Goal: Consume media (video, audio)

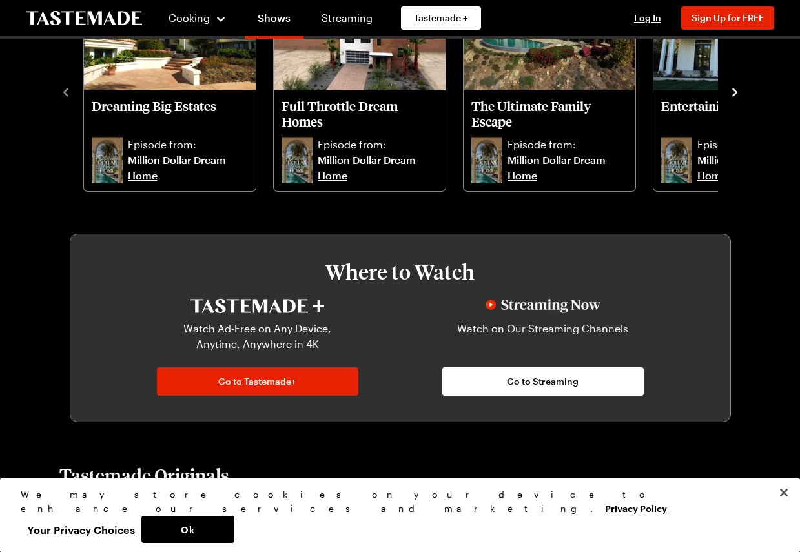
scroll to position [713, 0]
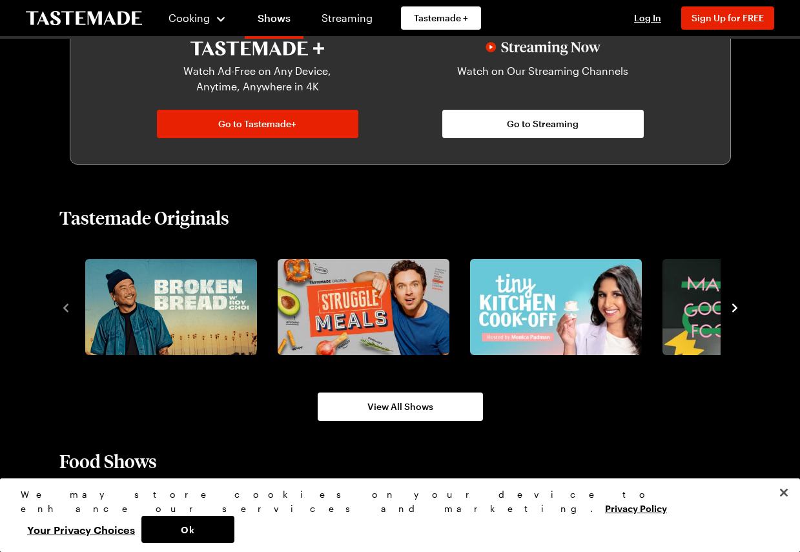
click at [738, 310] on icon "navigate to next item" at bounding box center [735, 308] width 13 height 13
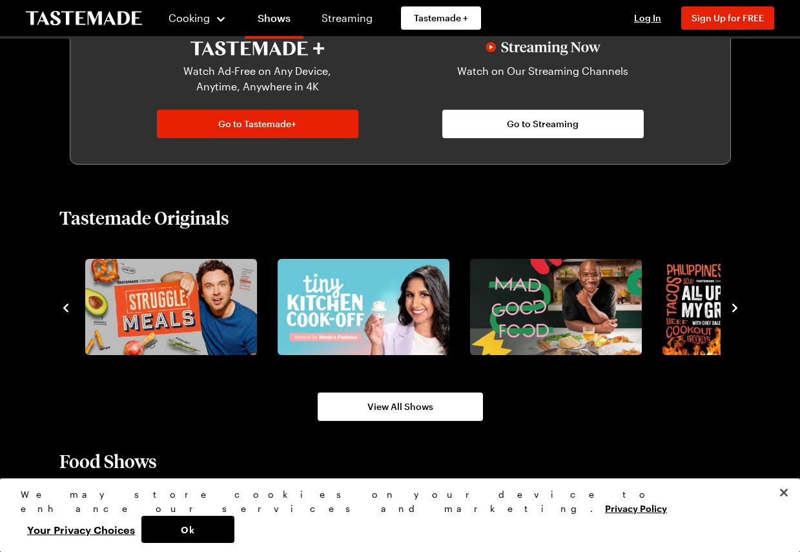
click at [738, 308] on icon "navigate to next item" at bounding box center [735, 308] width 13 height 13
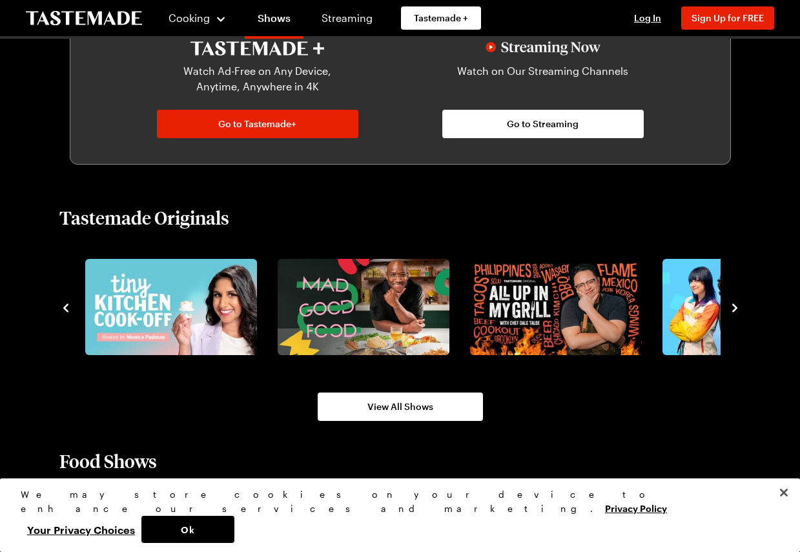
click at [738, 308] on icon "navigate to next item" at bounding box center [735, 308] width 13 height 13
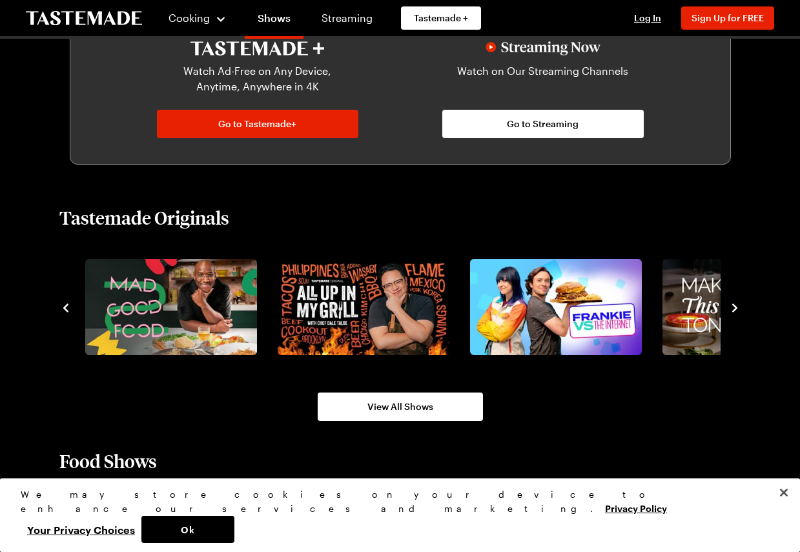
click at [738, 308] on icon "navigate to next item" at bounding box center [735, 308] width 13 height 13
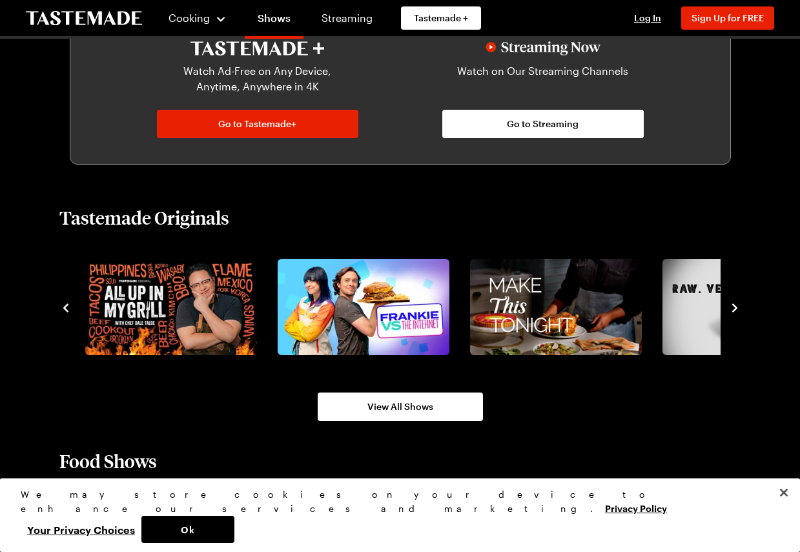
click at [738, 308] on icon "navigate to next item" at bounding box center [735, 308] width 13 height 13
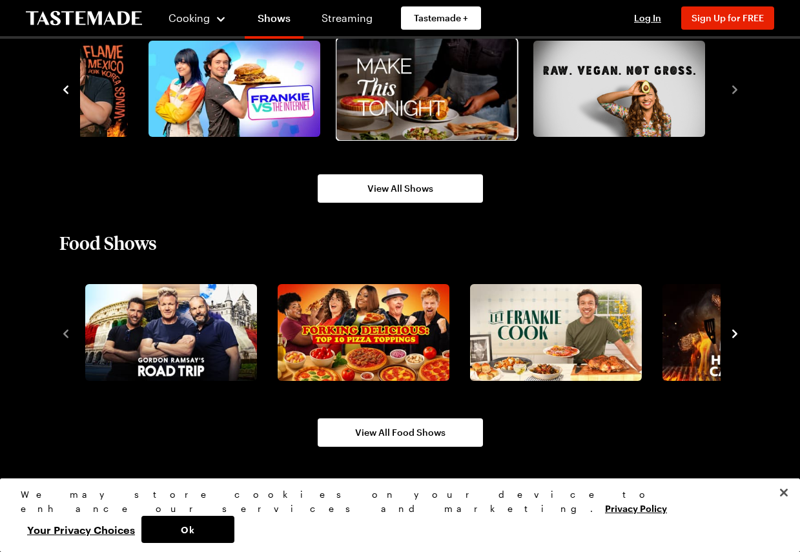
scroll to position [942, 0]
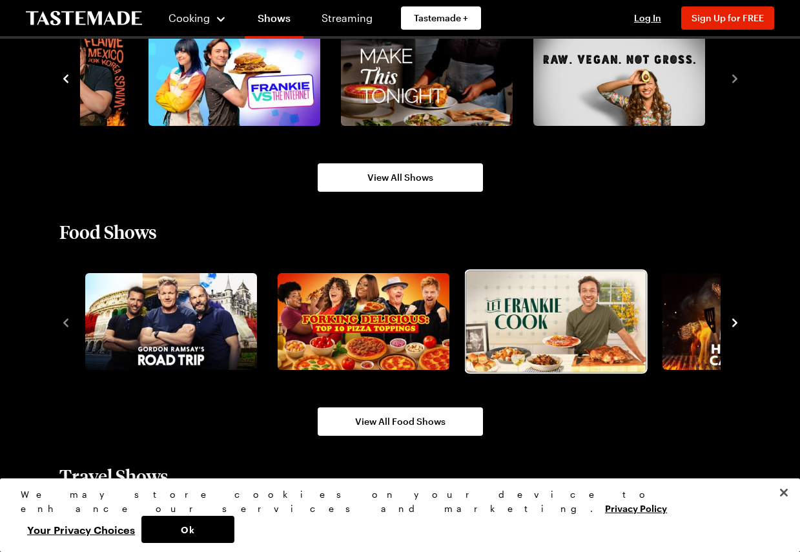
click at [561, 332] on img "3 / 10" at bounding box center [556, 321] width 180 height 101
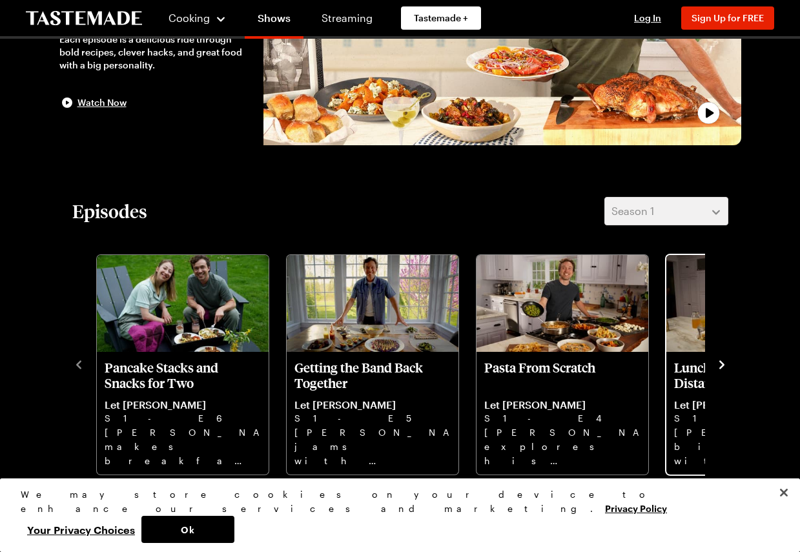
scroll to position [207, 0]
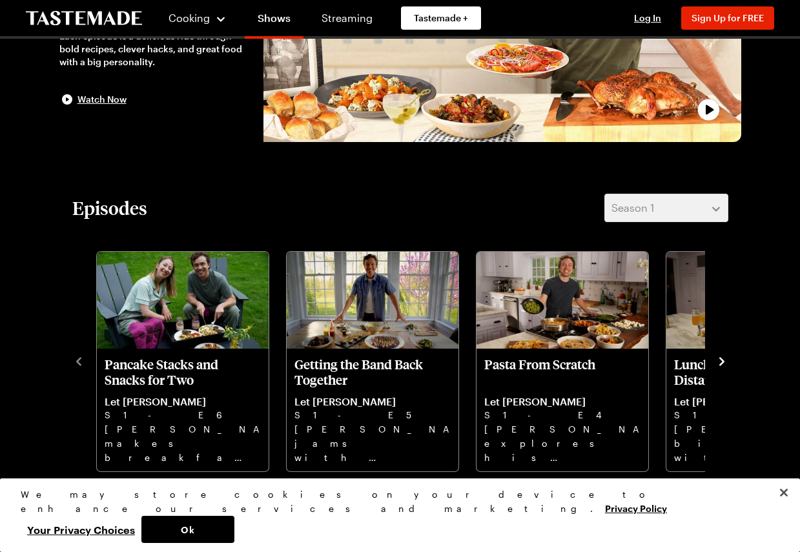
click at [720, 360] on icon "navigate to next item" at bounding box center [722, 361] width 13 height 13
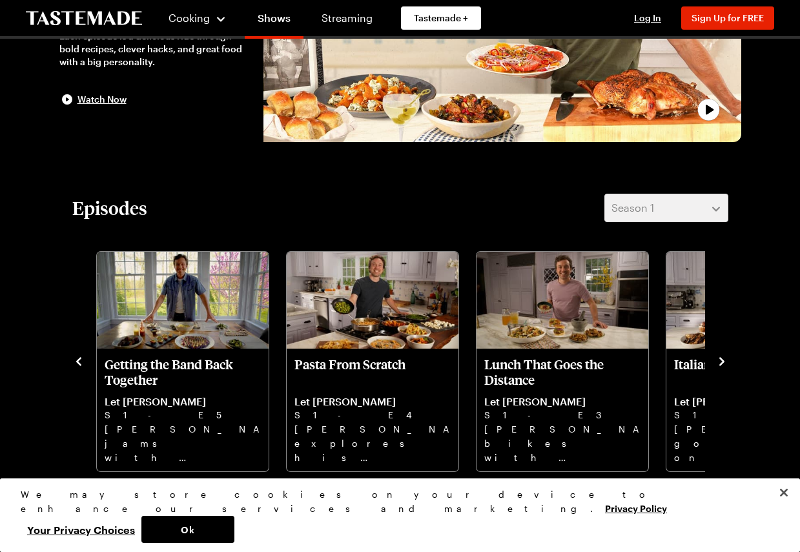
click at [721, 360] on icon "navigate to next item" at bounding box center [722, 361] width 13 height 13
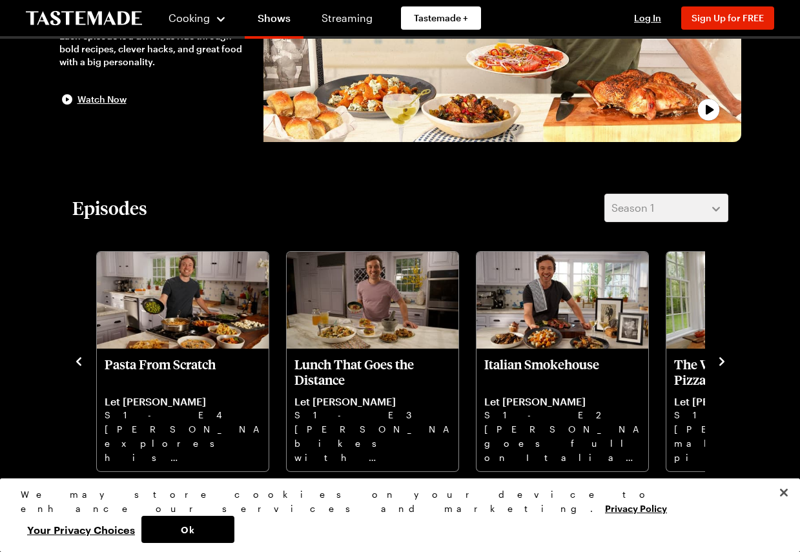
click at [721, 360] on icon "navigate to next item" at bounding box center [722, 361] width 5 height 8
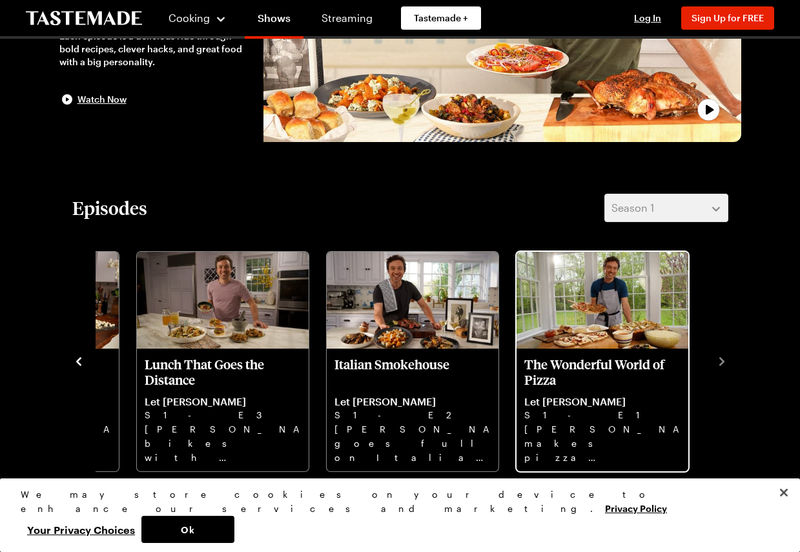
click at [567, 360] on p "The Wonderful World of Pizza" at bounding box center [603, 372] width 156 height 31
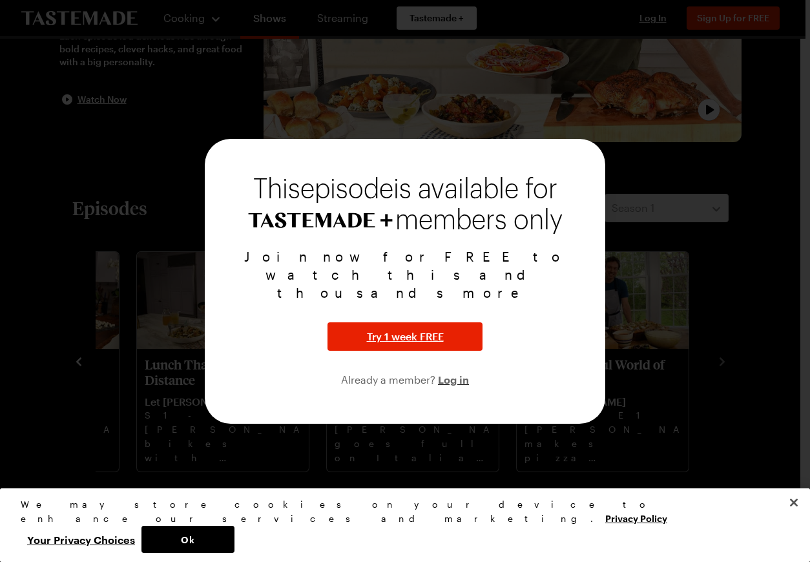
click at [735, 330] on div at bounding box center [405, 281] width 810 height 562
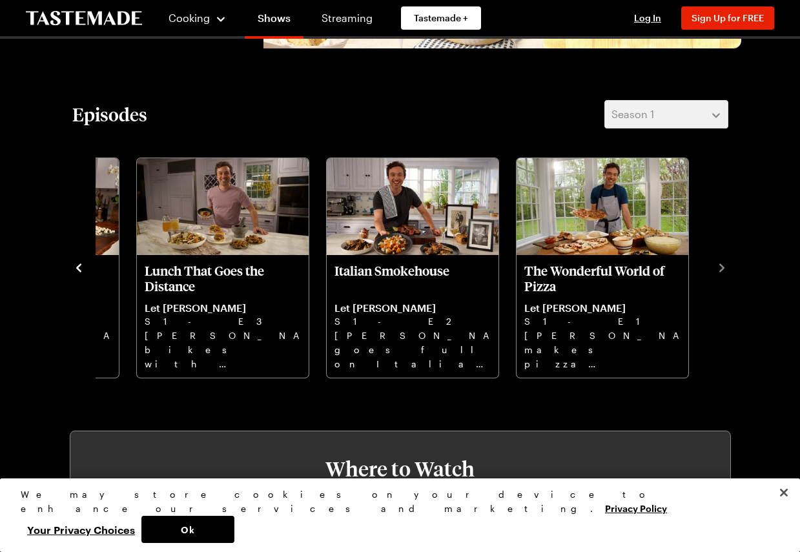
scroll to position [447, 0]
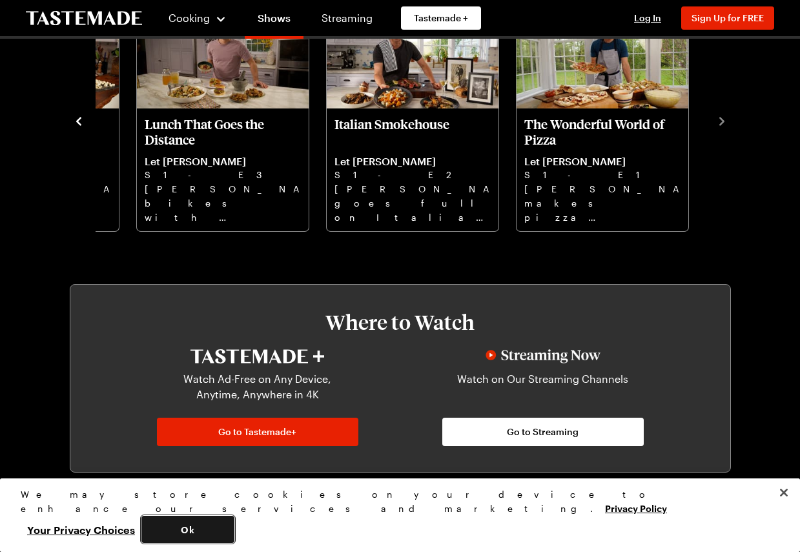
click at [235, 534] on button "Ok" at bounding box center [187, 529] width 93 height 27
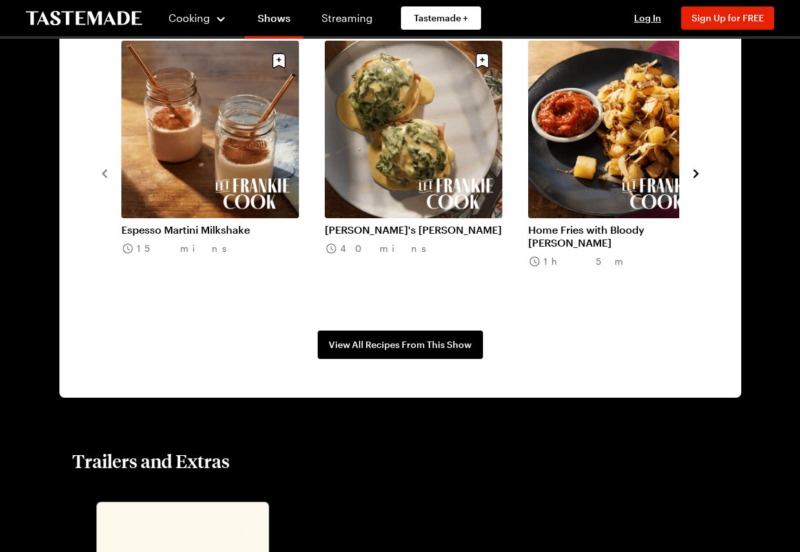
scroll to position [1025, 0]
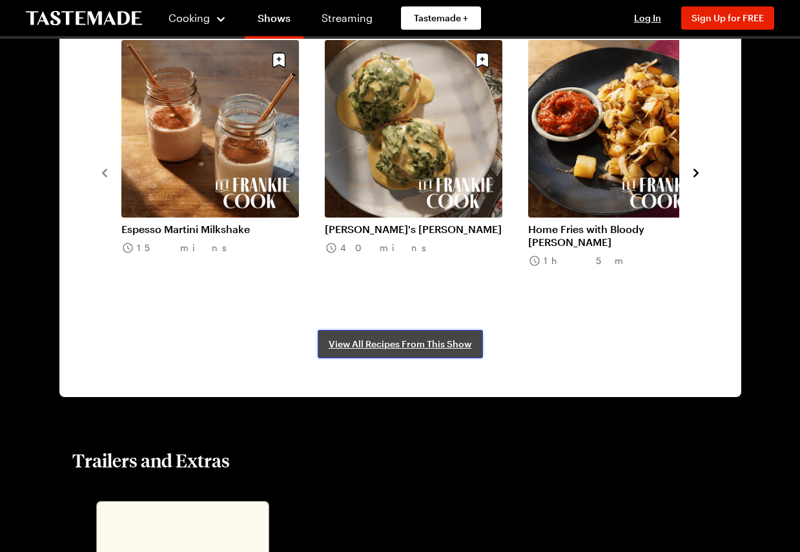
click at [422, 345] on span "View All Recipes From This Show" at bounding box center [400, 344] width 143 height 13
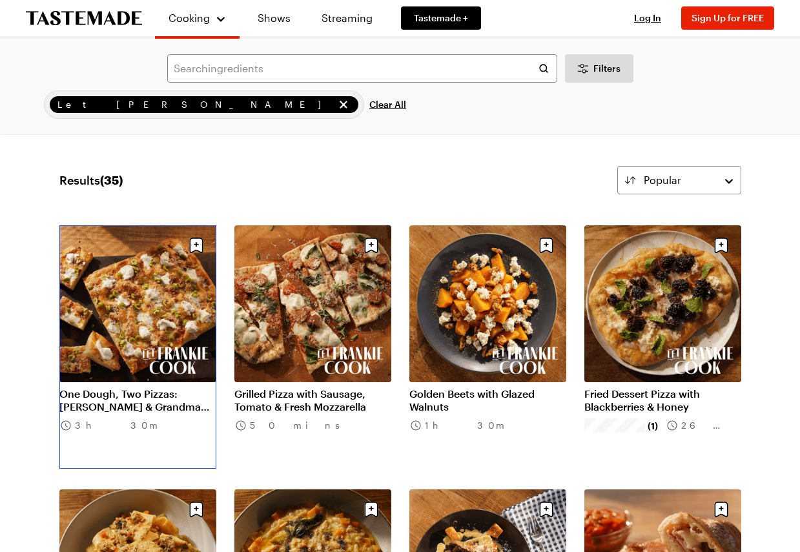
click at [137, 388] on link "One Dough, Two Pizzas: [PERSON_NAME] & Grandma Pie" at bounding box center [137, 401] width 157 height 26
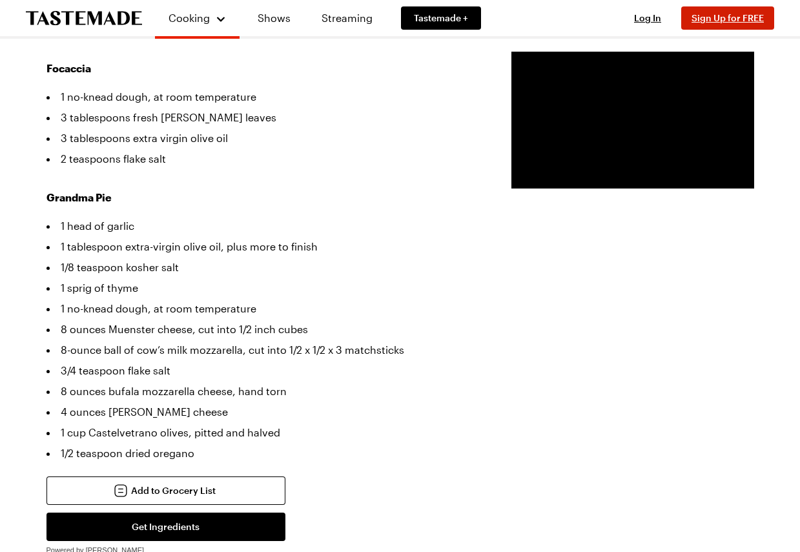
scroll to position [487, 0]
